Goal: Task Accomplishment & Management: Complete application form

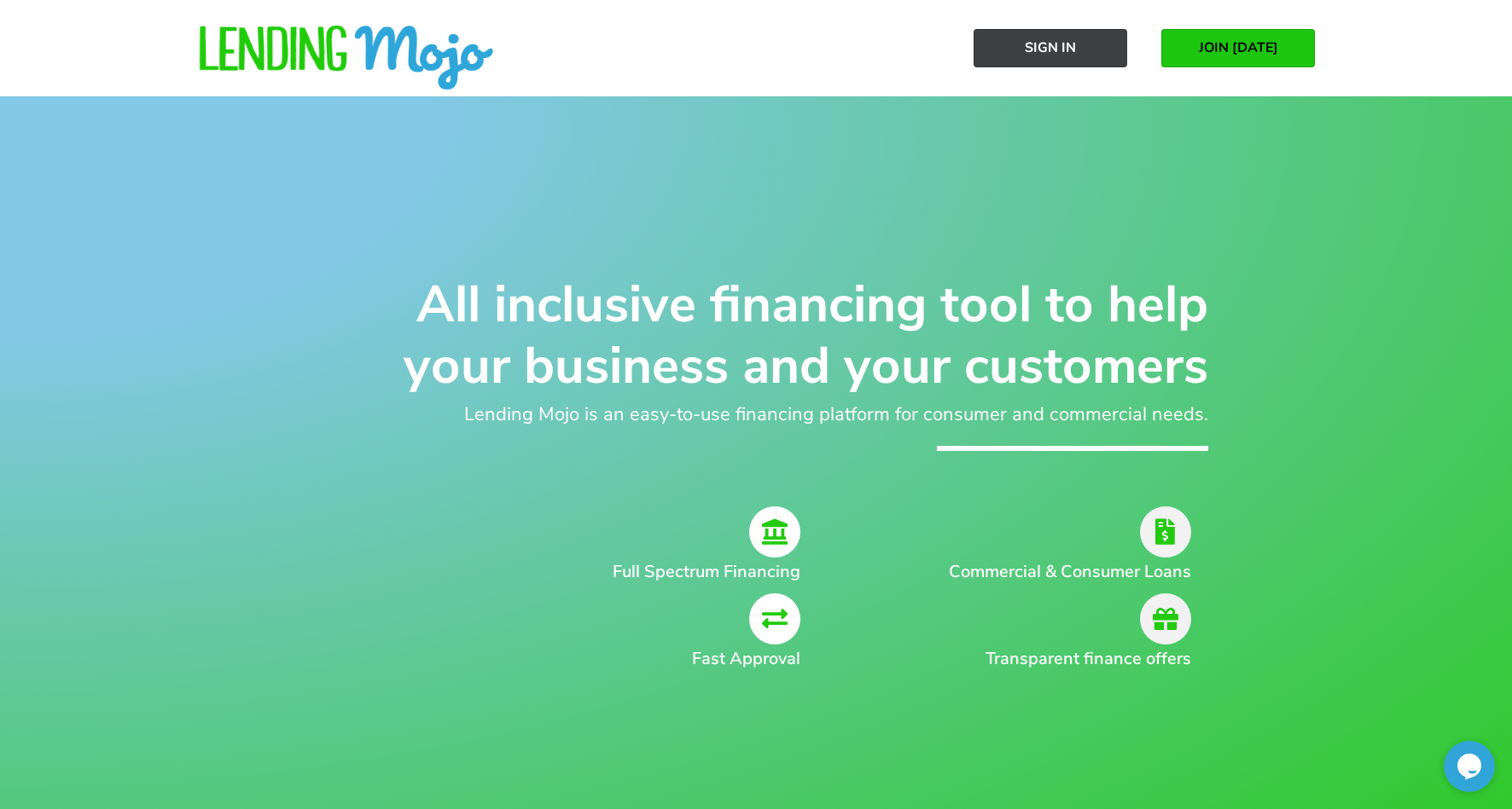
click at [1035, 48] on span "Sign In" at bounding box center [1050, 48] width 51 height 16
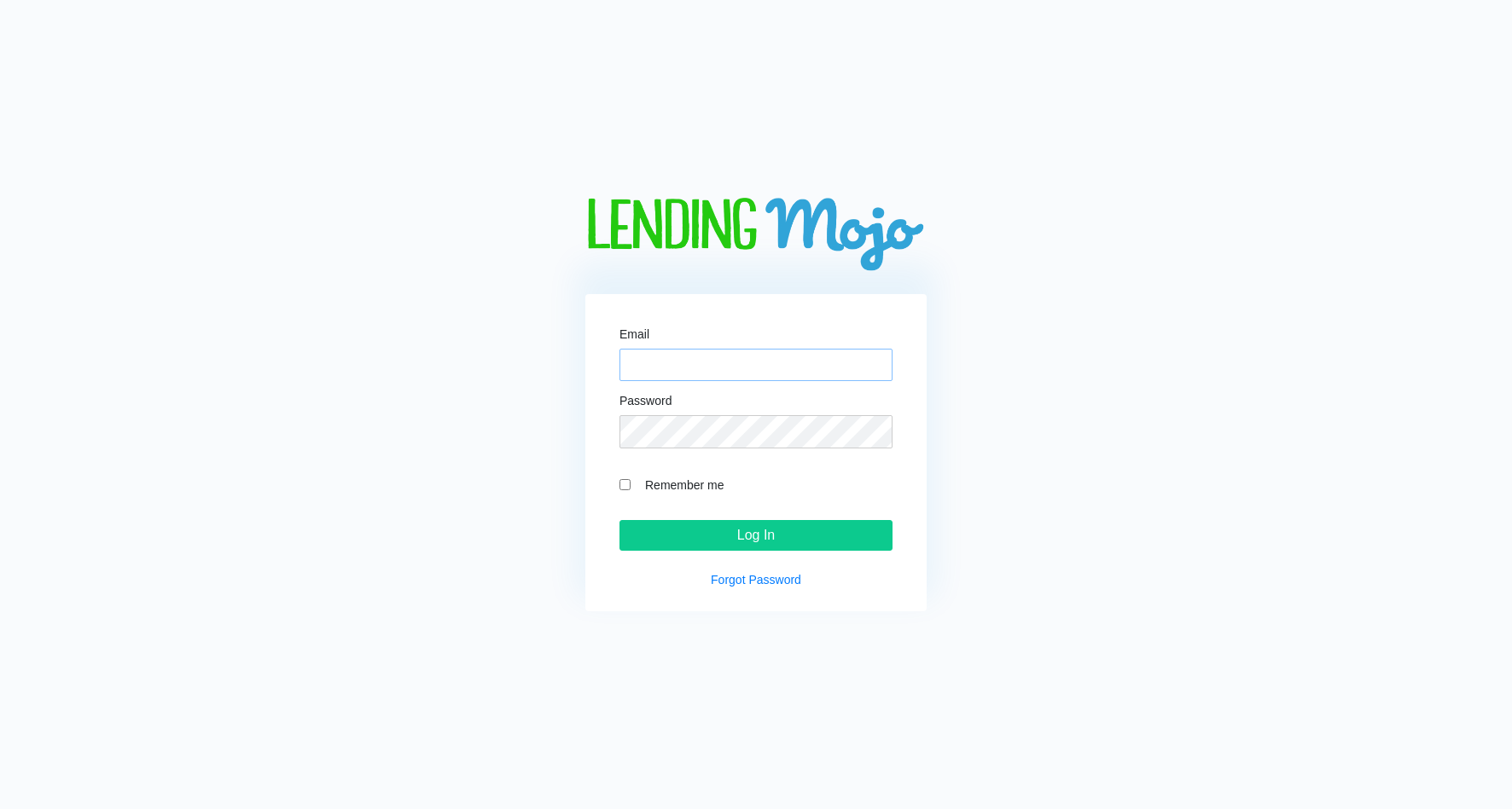
type input "[PERSON_NAME][EMAIL_ADDRESS][DOMAIN_NAME]"
click at [659, 508] on form "Email [PERSON_NAME][EMAIL_ADDRESS][DOMAIN_NAME] Password Remember me Log In" at bounding box center [756, 439] width 273 height 222
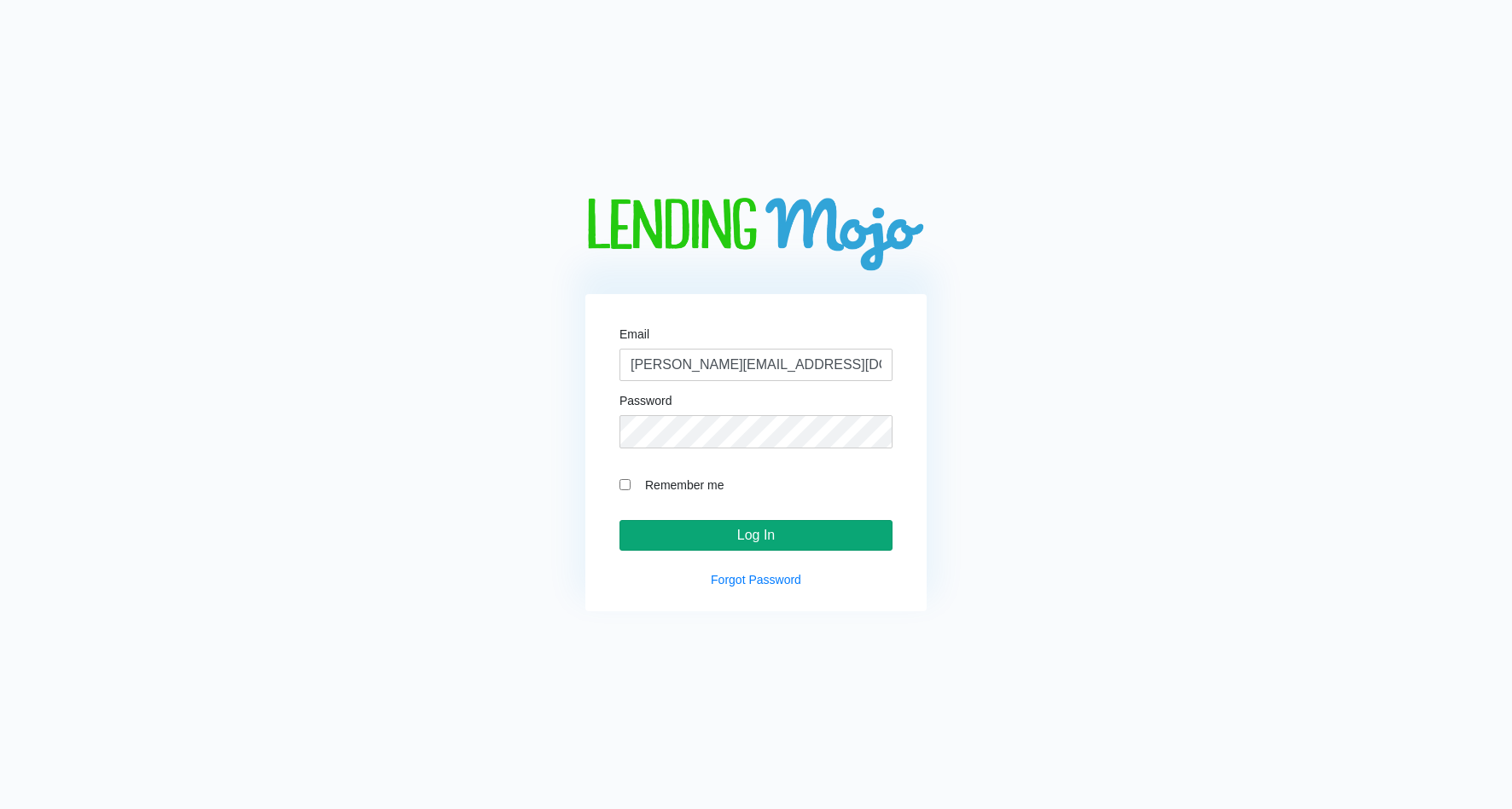
click at [666, 530] on input "Log In" at bounding box center [756, 535] width 273 height 30
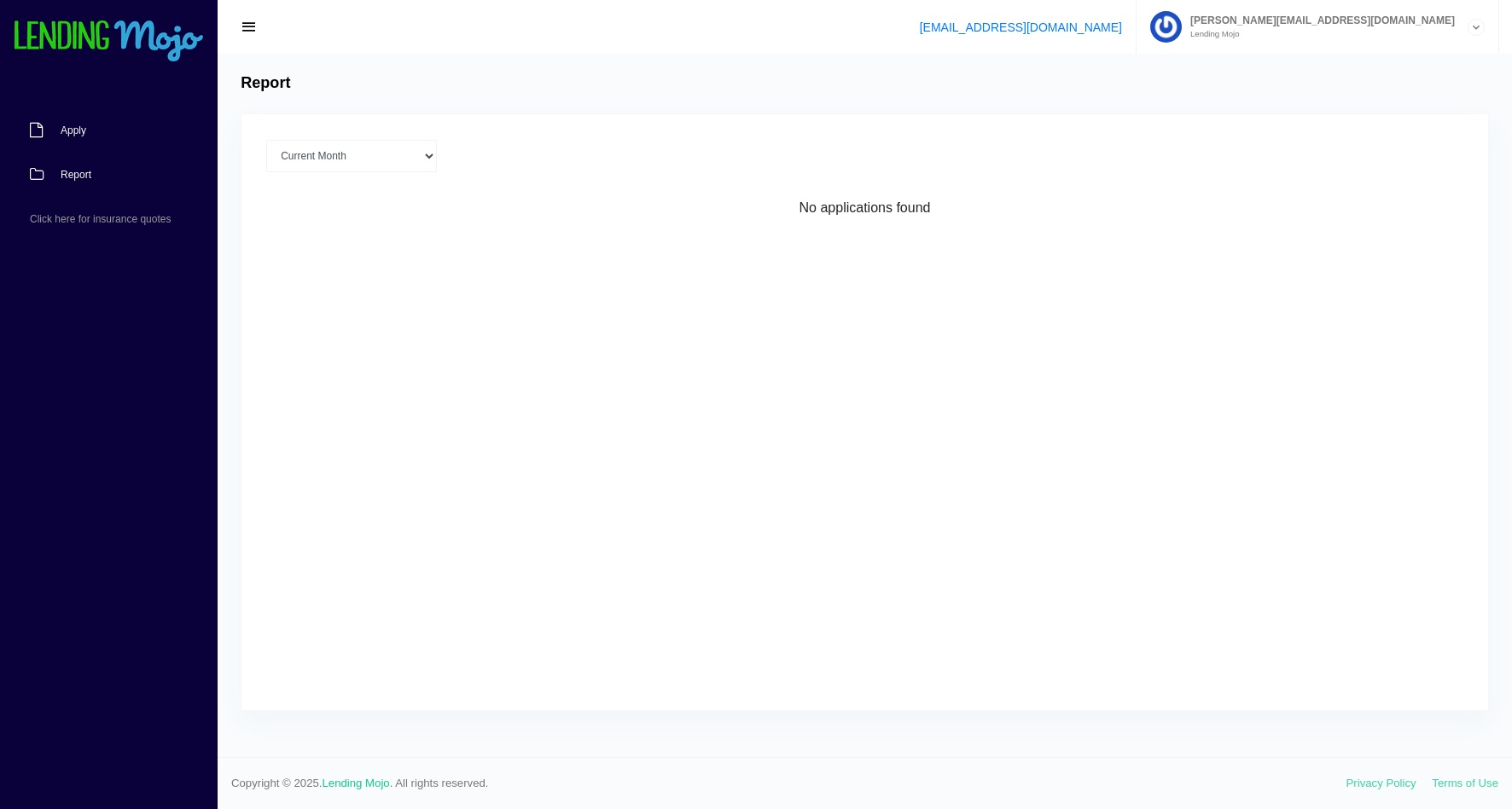
click at [67, 133] on span "Apply" at bounding box center [74, 131] width 26 height 10
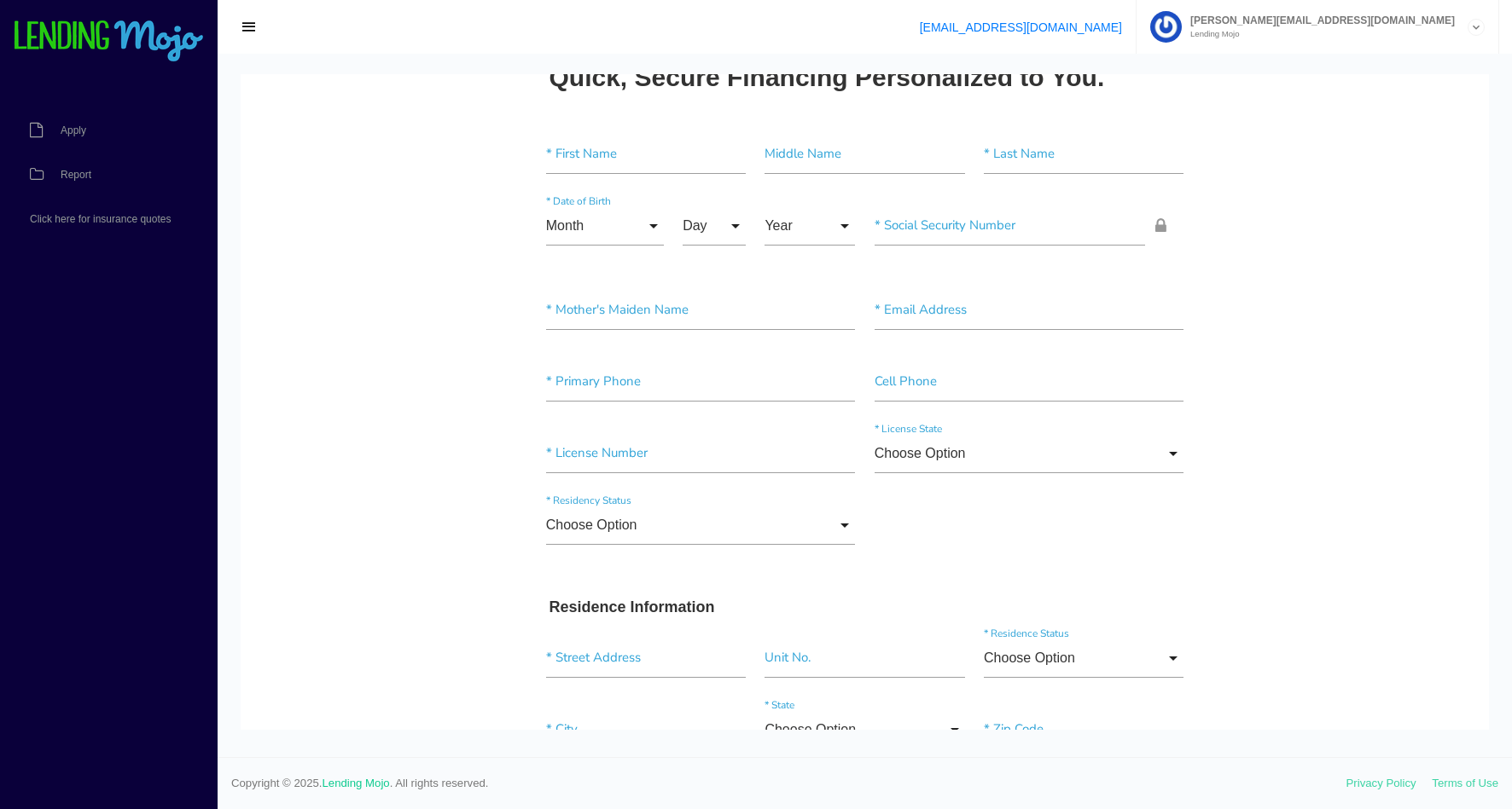
scroll to position [47, 0]
